Goal: Information Seeking & Learning: Learn about a topic

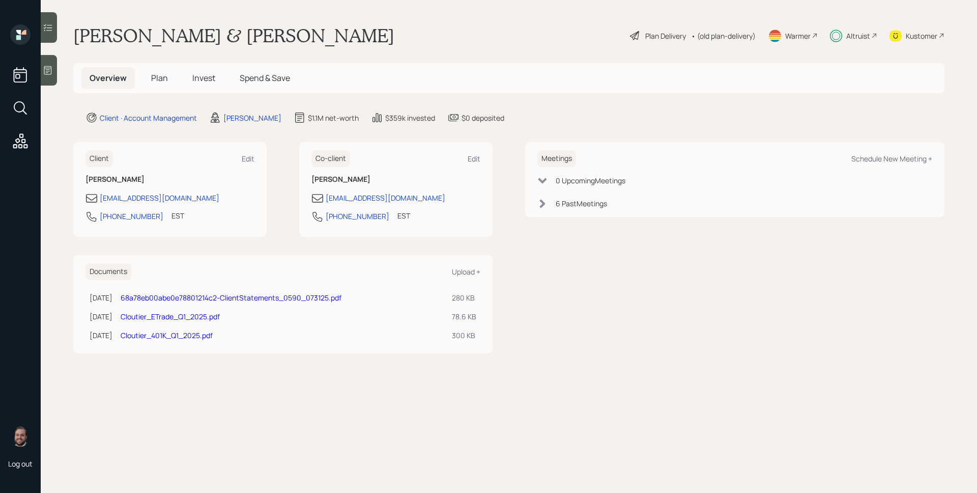
click at [853, 34] on div "Altruist" at bounding box center [858, 36] width 24 height 11
click at [859, 38] on div "Altruist" at bounding box center [858, 36] width 24 height 11
click at [161, 79] on span "Plan" at bounding box center [159, 77] width 17 height 11
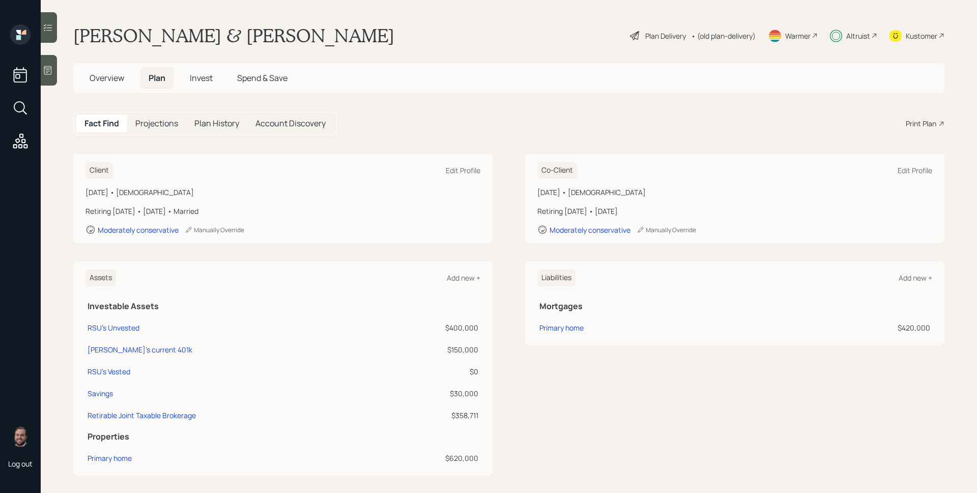
click at [203, 78] on span "Invest" at bounding box center [201, 77] width 23 height 11
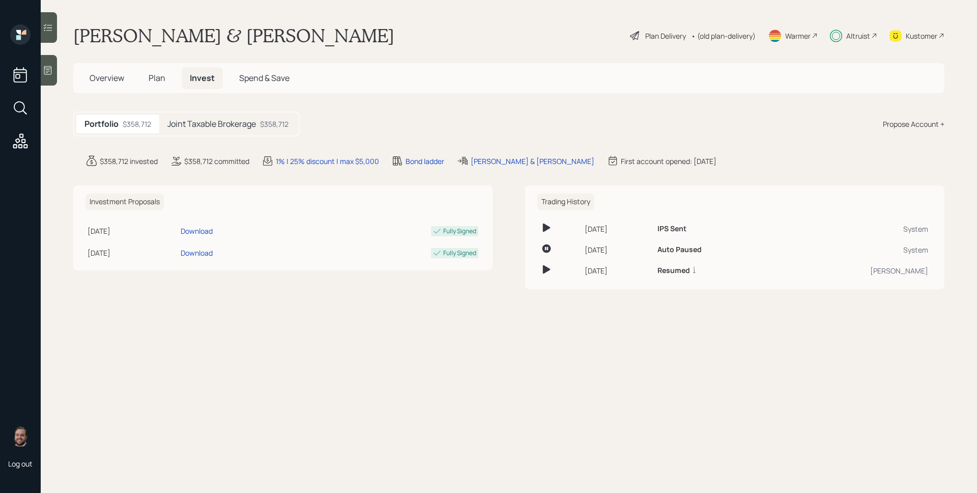
click at [259, 121] on div "Joint Taxable Brokerage $358,712" at bounding box center [227, 124] width 137 height 19
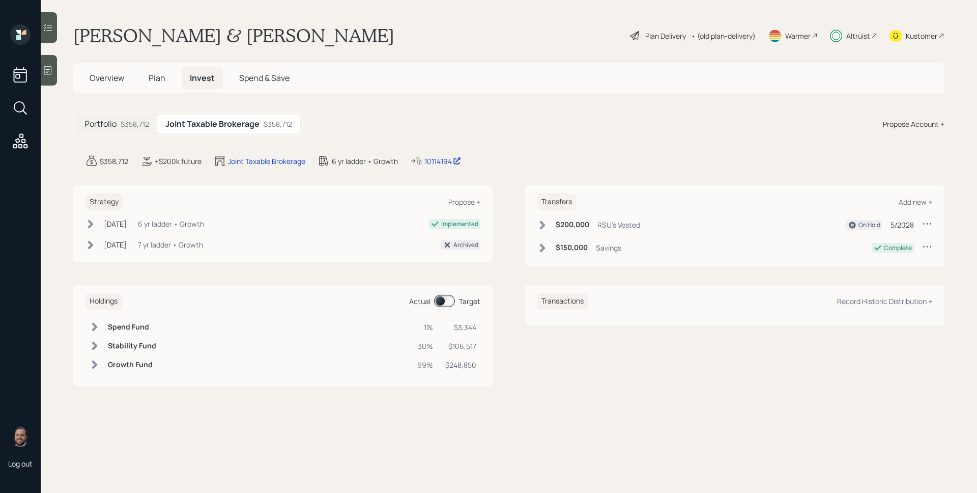
click at [446, 299] on span at bounding box center [444, 301] width 21 height 12
click at [447, 300] on span at bounding box center [444, 301] width 21 height 12
